Goal: Find specific page/section: Find specific page/section

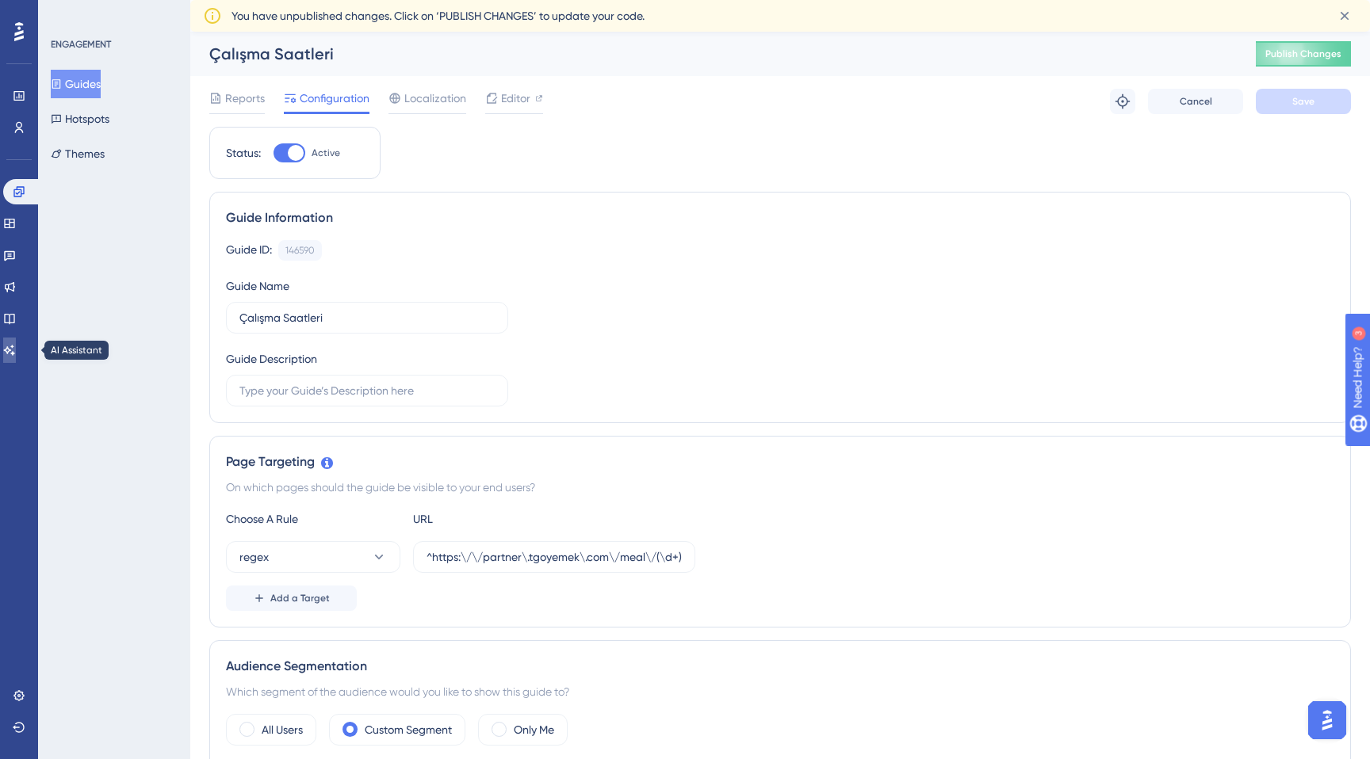
click at [16, 351] on icon at bounding box center [9, 350] width 13 height 13
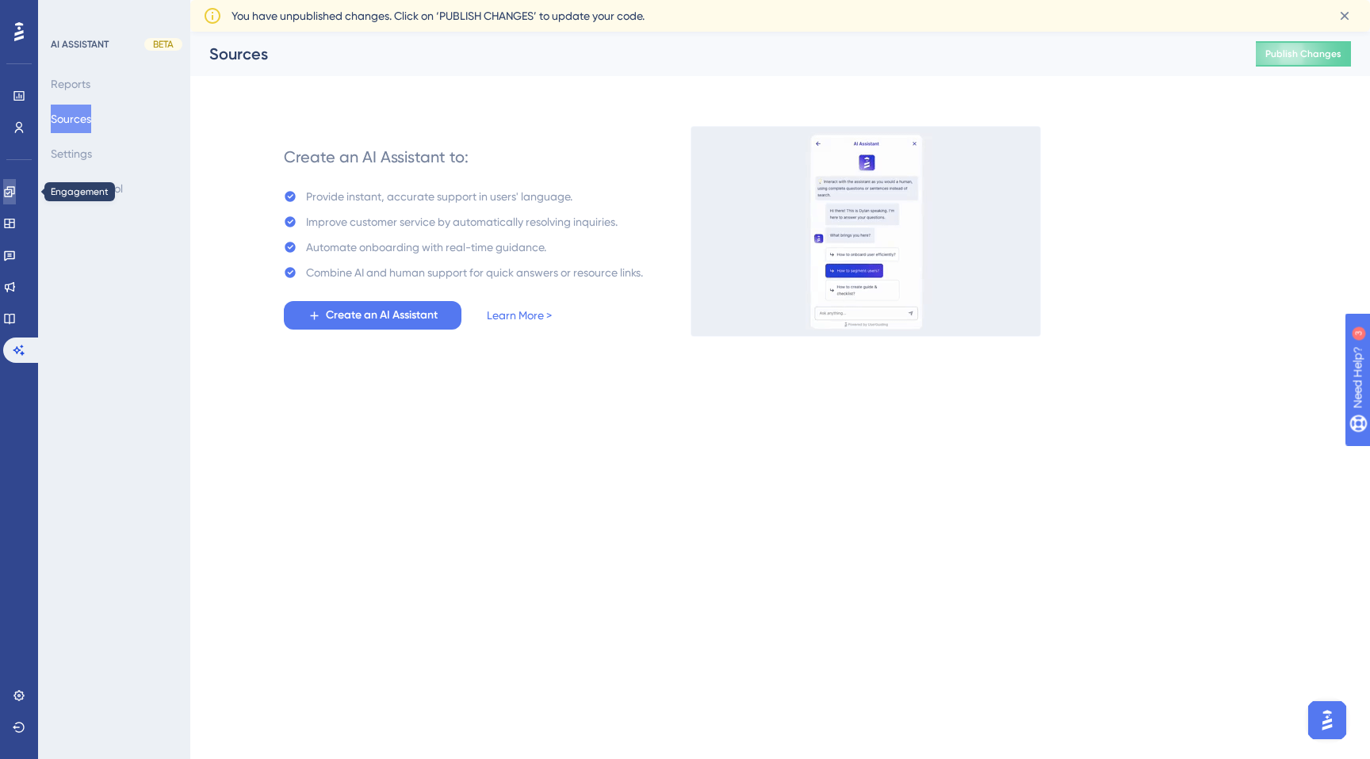
click at [16, 200] on link at bounding box center [9, 191] width 13 height 25
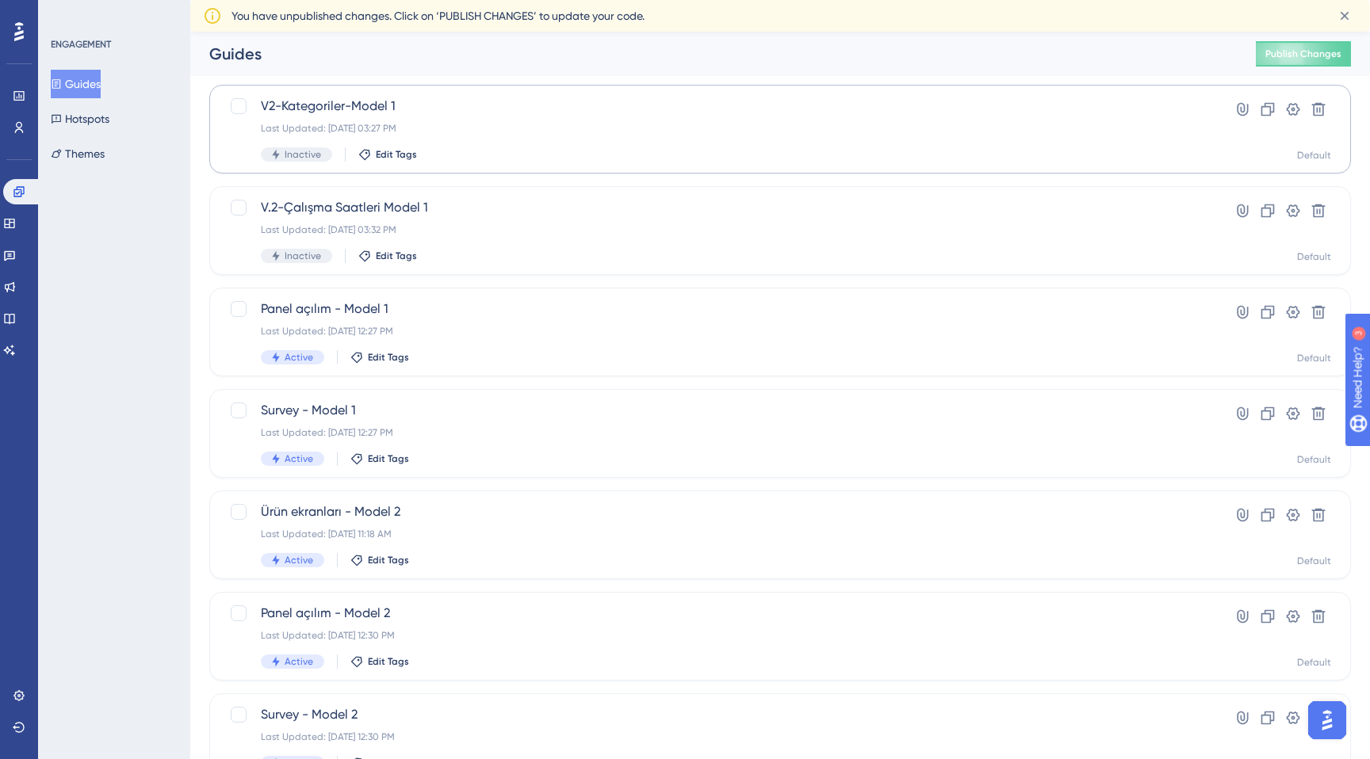
scroll to position [471, 0]
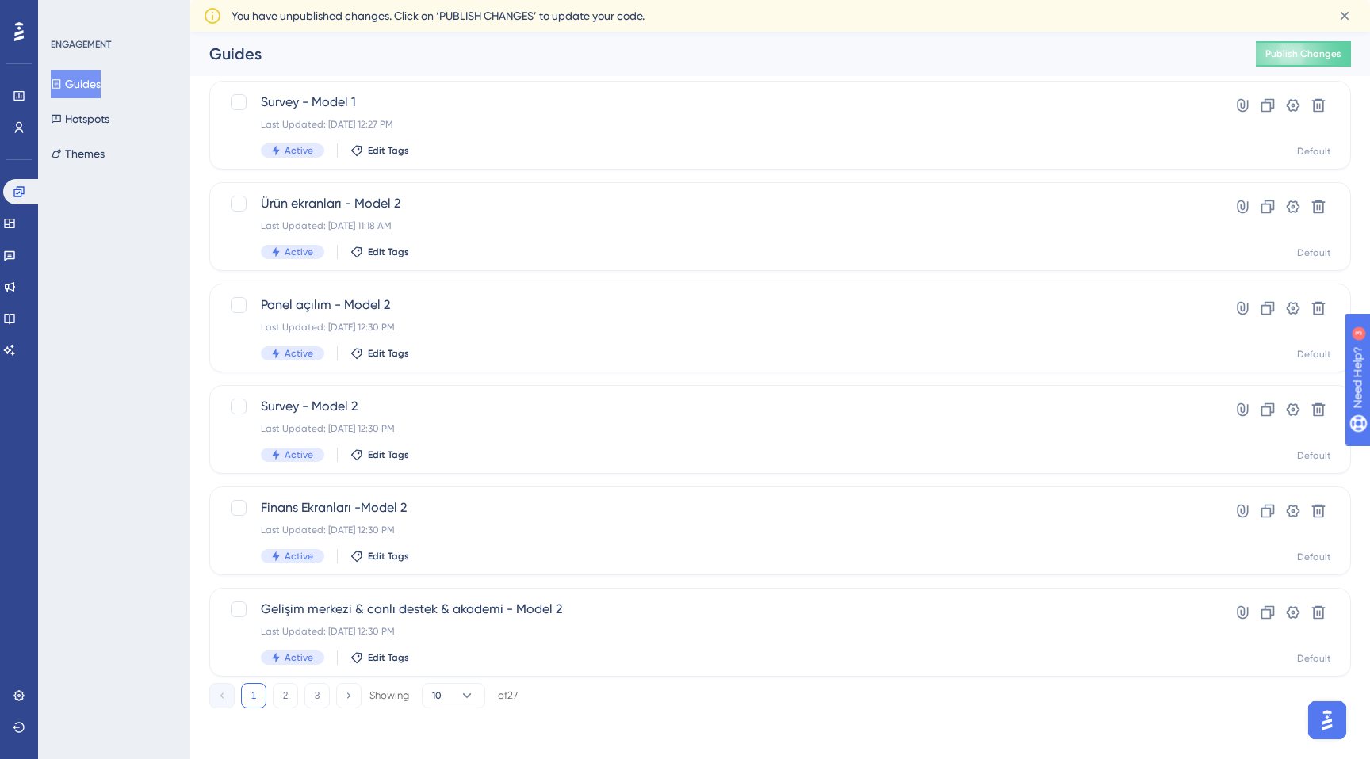
click at [434, 716] on div "Performance Users Engagement Widgets Feedback Product Updates Knowledge Base AI…" at bounding box center [779, 160] width 1179 height 1148
click at [438, 709] on div "Performance Users Engagement Widgets Feedback Product Updates Knowledge Base AI…" at bounding box center [779, 160] width 1179 height 1148
click at [441, 698] on span "10" at bounding box center [437, 696] width 10 height 13
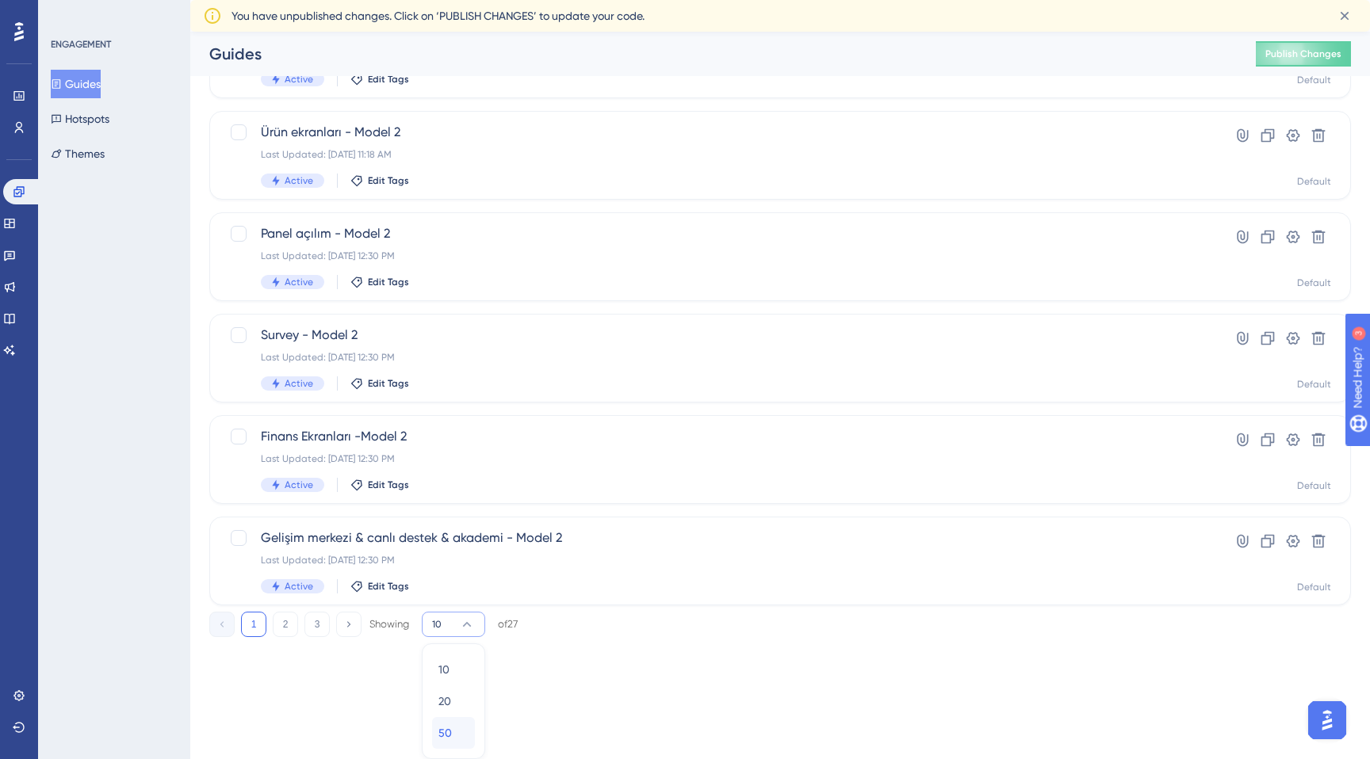
click at [456, 739] on div "50 50" at bounding box center [453, 733] width 30 height 32
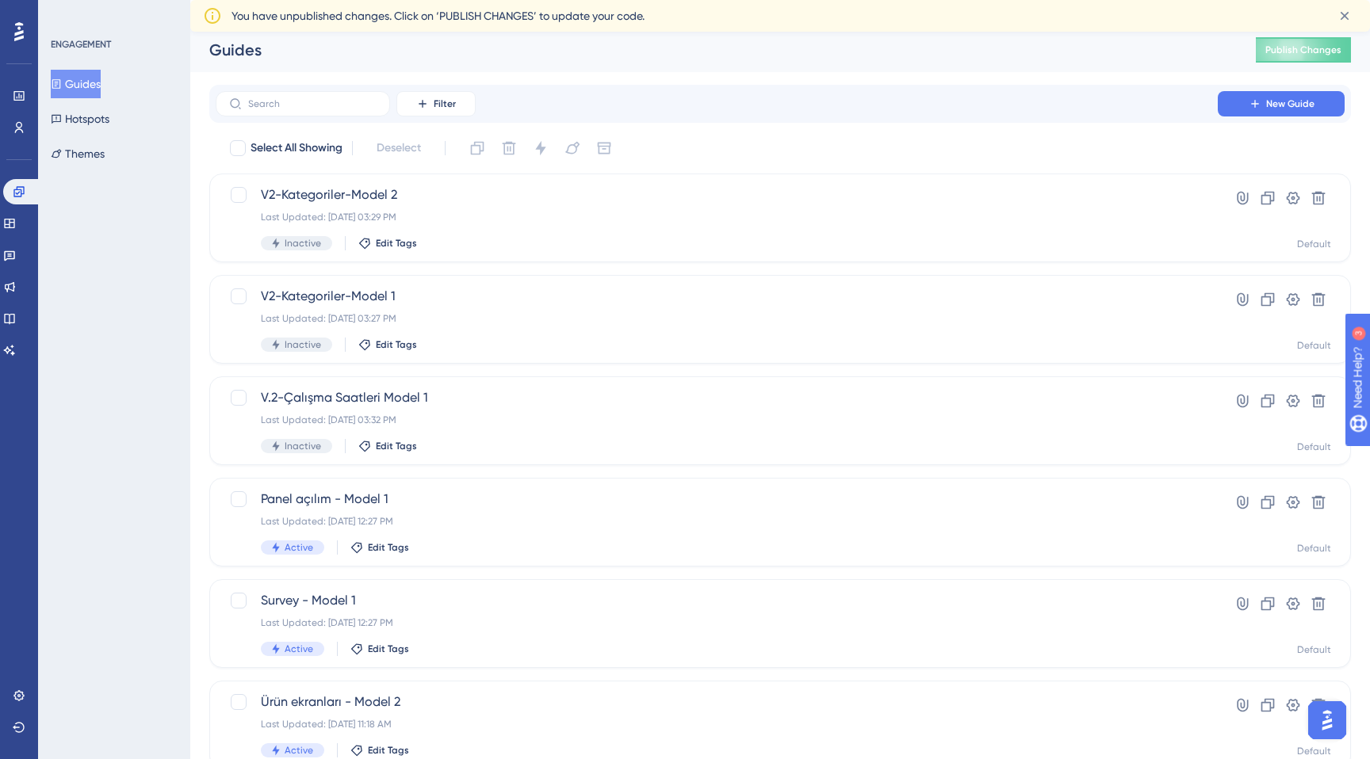
scroll to position [0, 0]
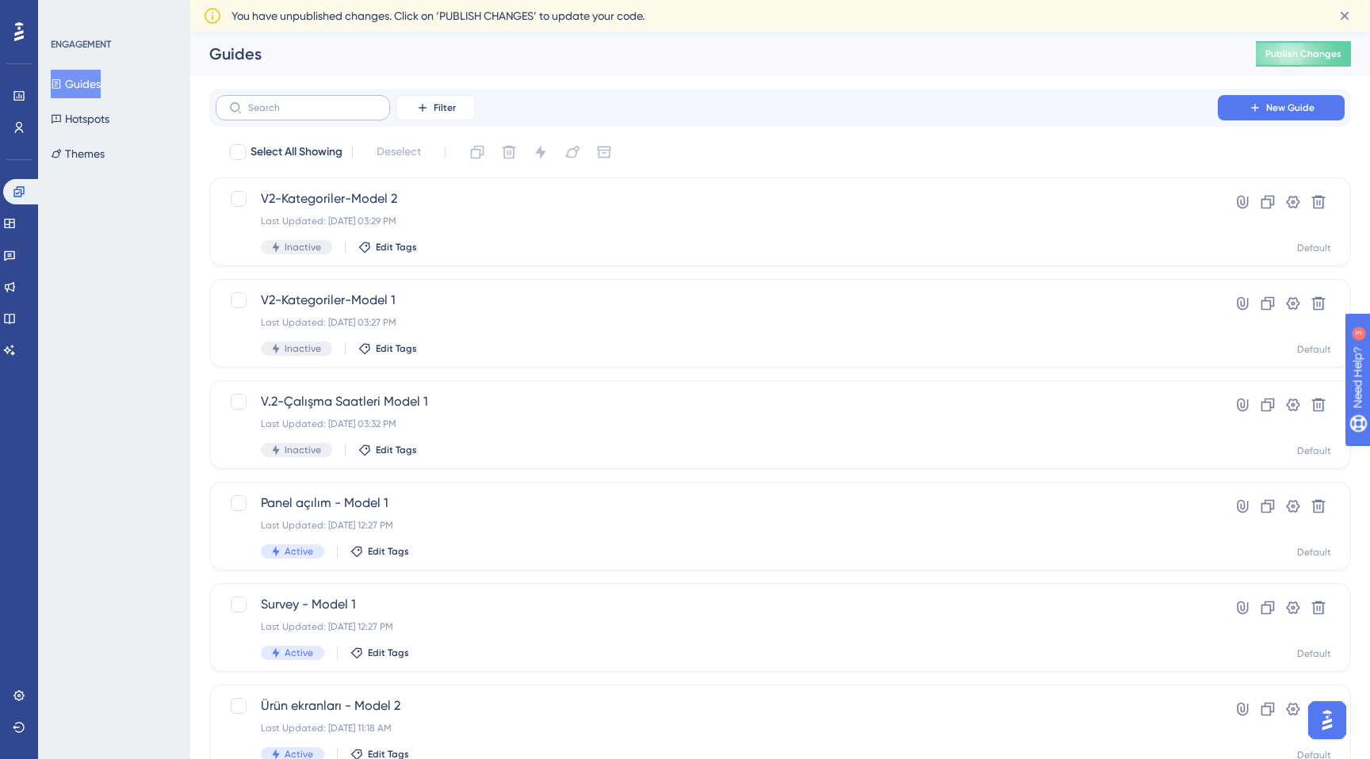
click at [332, 115] on label at bounding box center [303, 107] width 174 height 25
click at [332, 113] on input "text" at bounding box center [312, 107] width 128 height 11
type input "b"
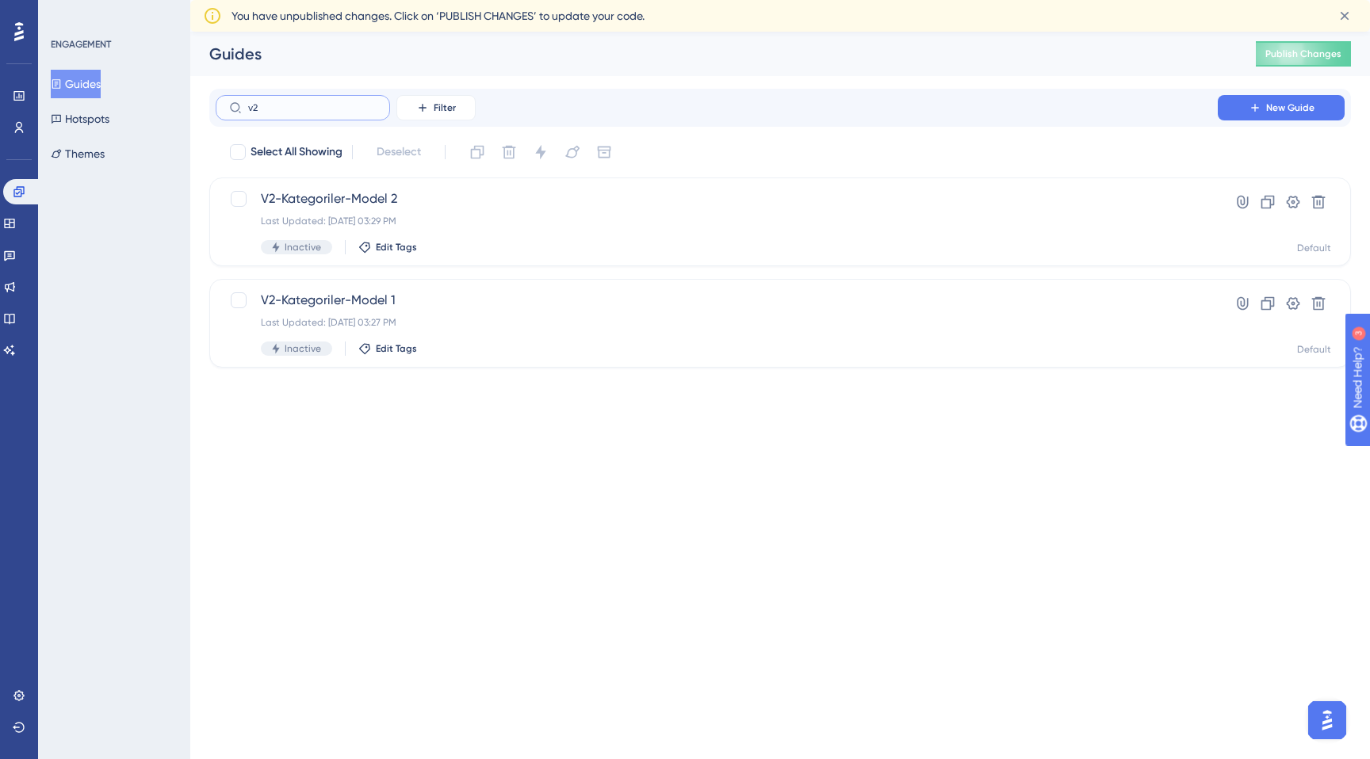
type input "v2"
click at [359, 0] on html "Performance Users Engagement Widgets Feedback Product Updates Knowledge Base AI…" at bounding box center [685, 0] width 1370 height 0
